Goal: Task Accomplishment & Management: Complete application form

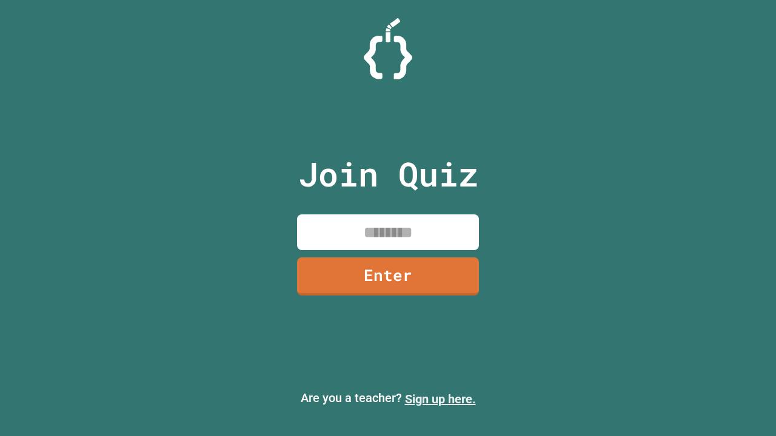
click at [435, 399] on link "Sign up here." at bounding box center [440, 399] width 71 height 15
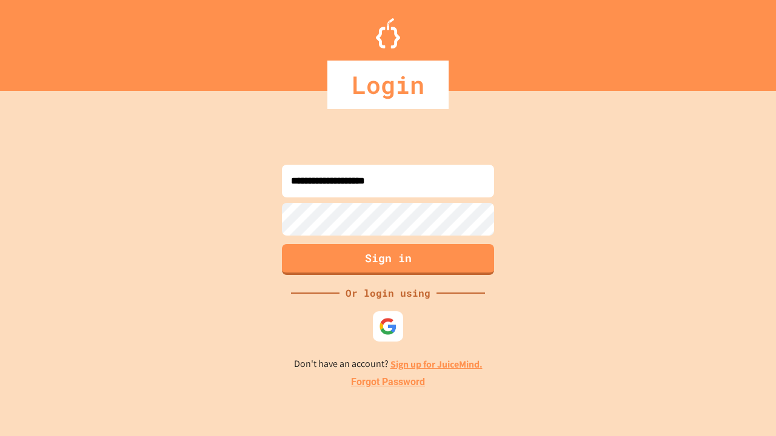
type input "**********"
